Goal: Find specific page/section: Find specific page/section

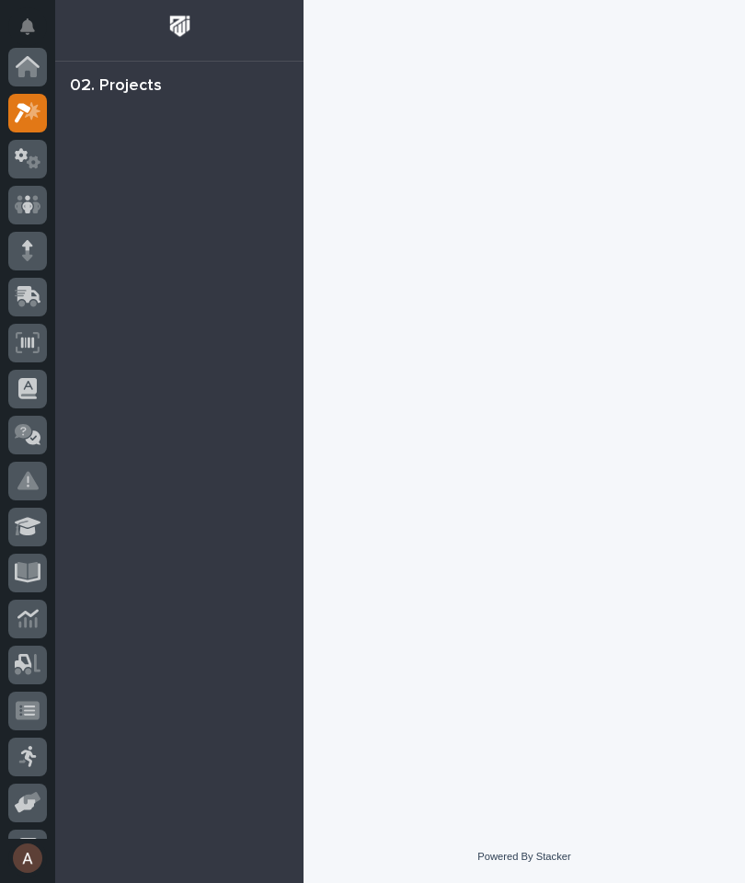
scroll to position [46, 0]
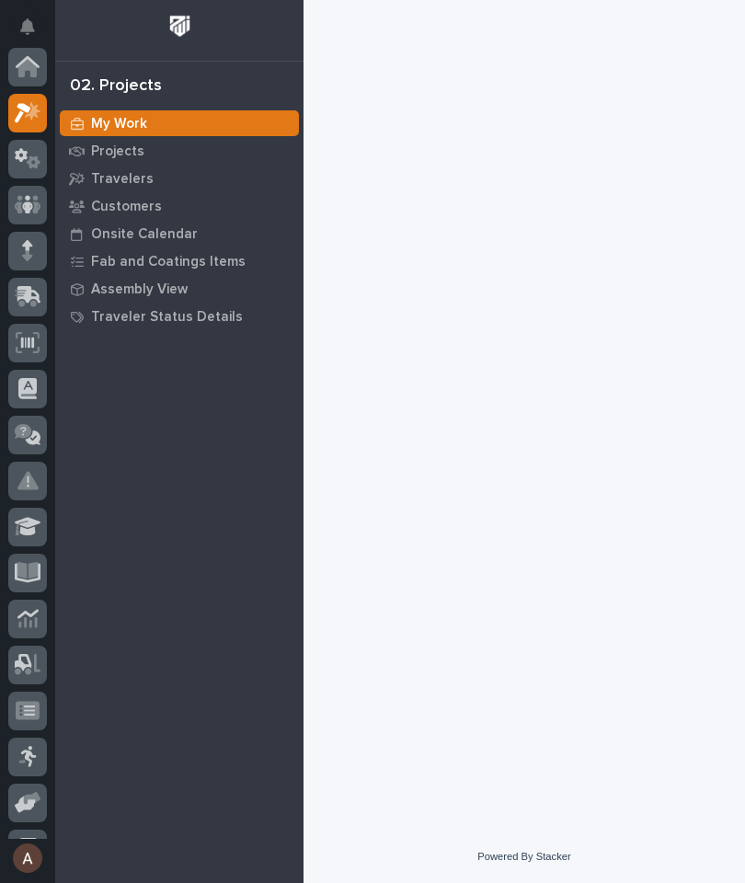
scroll to position [46, 0]
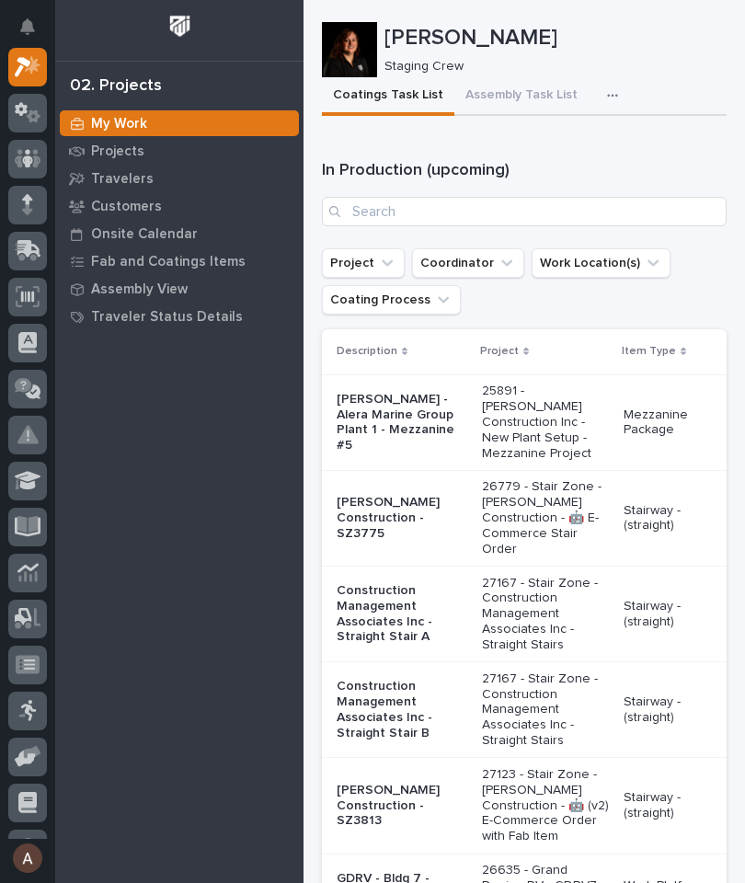
click at [607, 95] on icon "button" at bounding box center [612, 95] width 11 height 13
click at [581, 154] on button "Staging Task List" at bounding box center [556, 145] width 121 height 31
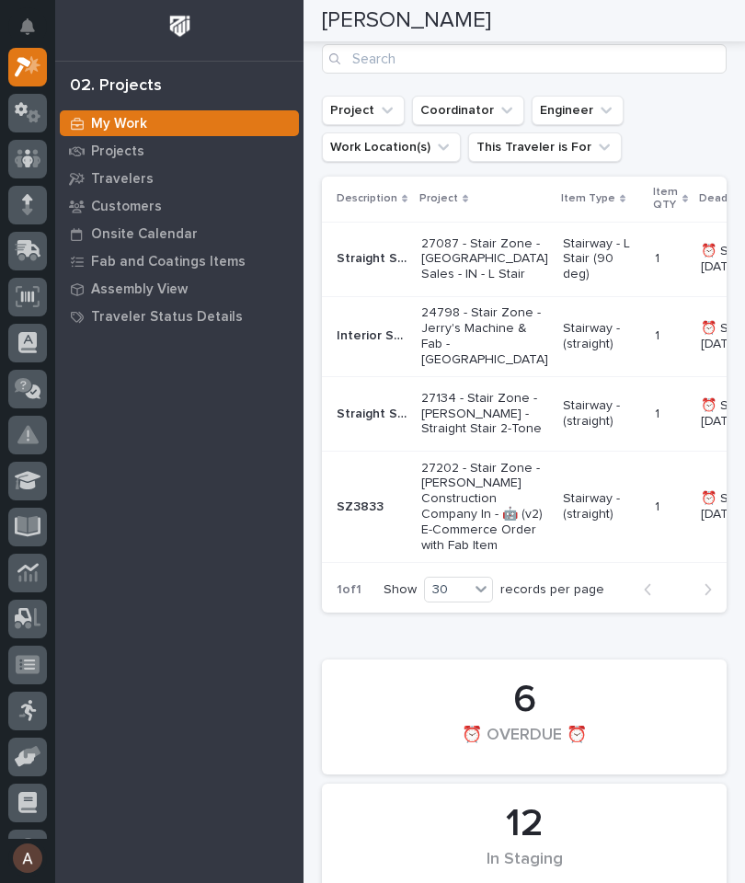
click at [368, 267] on p "Straight Stair" at bounding box center [373, 256] width 74 height 19
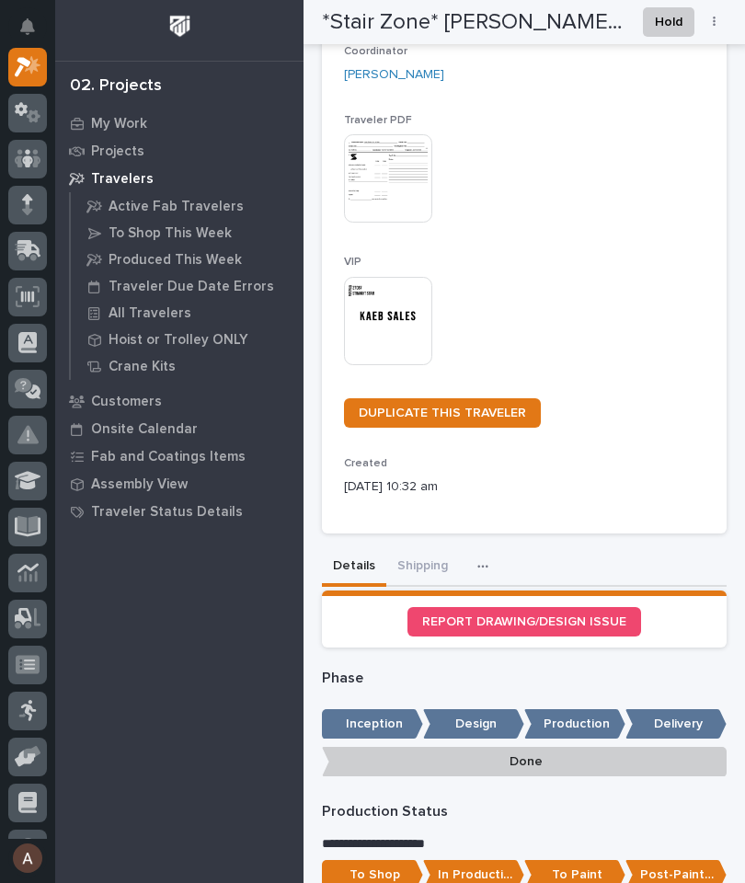
scroll to position [309, 0]
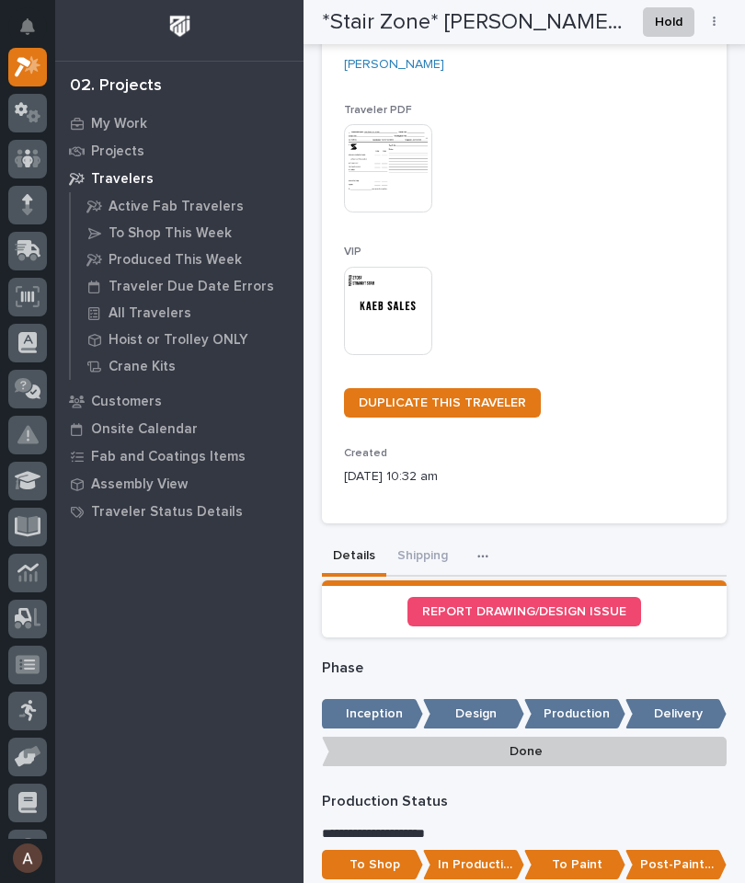
click at [425, 540] on button "Shipping" at bounding box center [422, 557] width 73 height 39
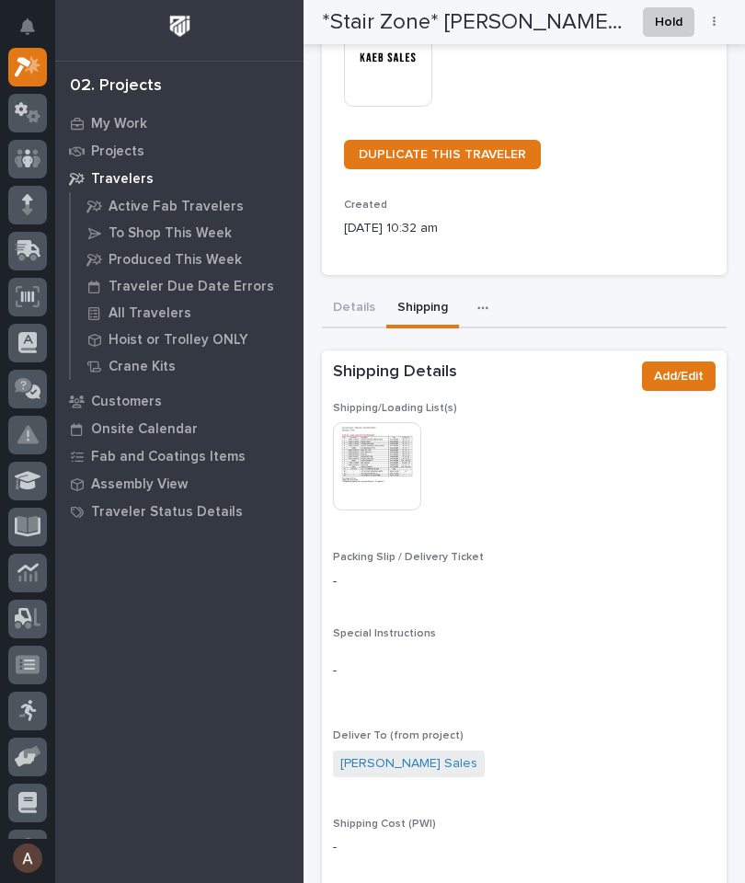
scroll to position [561, 0]
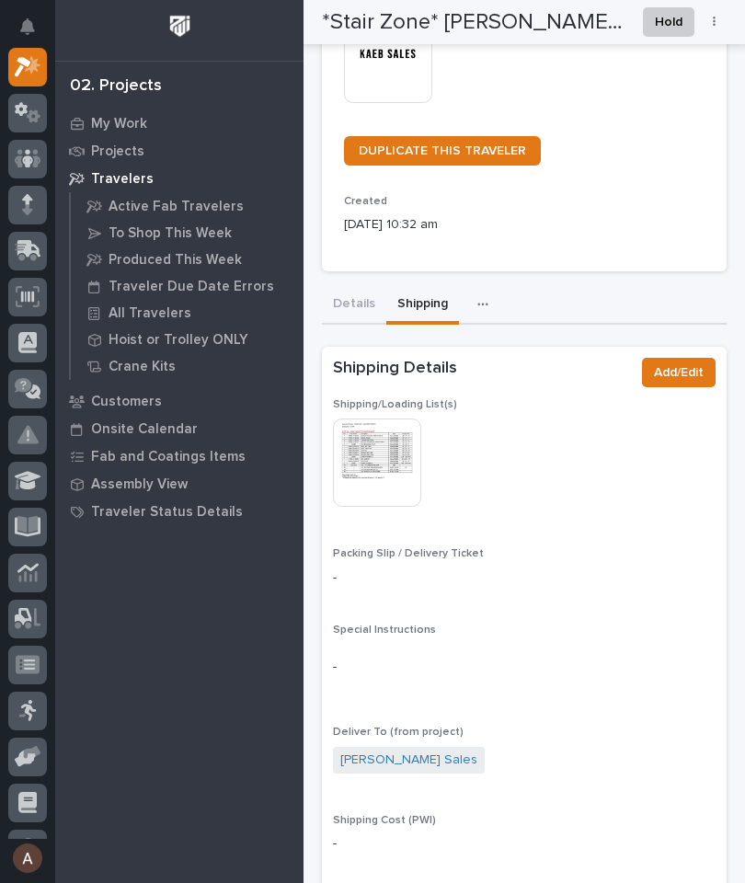
click at [397, 452] on img at bounding box center [377, 462] width 88 height 88
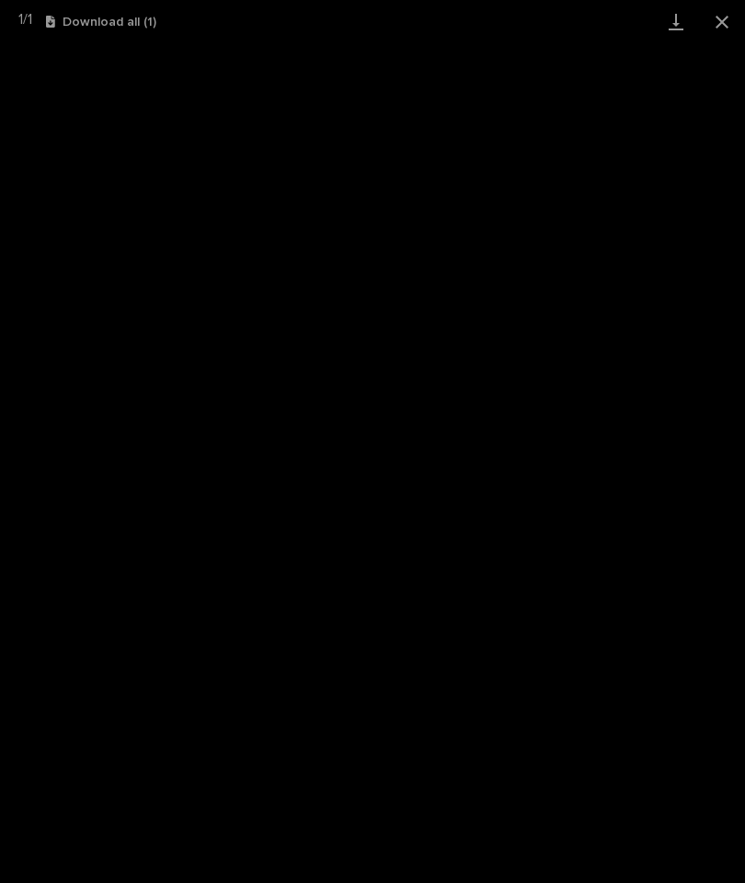
click at [675, 25] on link "Download" at bounding box center [676, 21] width 46 height 43
click at [721, 28] on button "Close gallery" at bounding box center [722, 21] width 46 height 43
